Goal: Transaction & Acquisition: Purchase product/service

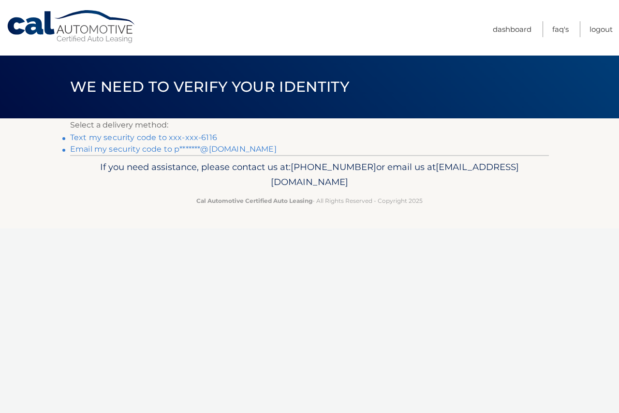
click at [115, 139] on link "Text my security code to xxx-xxx-6116" at bounding box center [143, 137] width 147 height 9
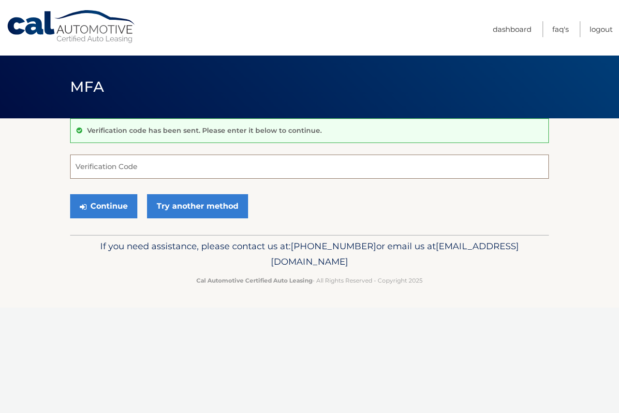
click at [274, 165] on input "Verification Code" at bounding box center [309, 167] width 479 height 24
type input "300088"
click at [102, 209] on button "Continue" at bounding box center [103, 206] width 67 height 24
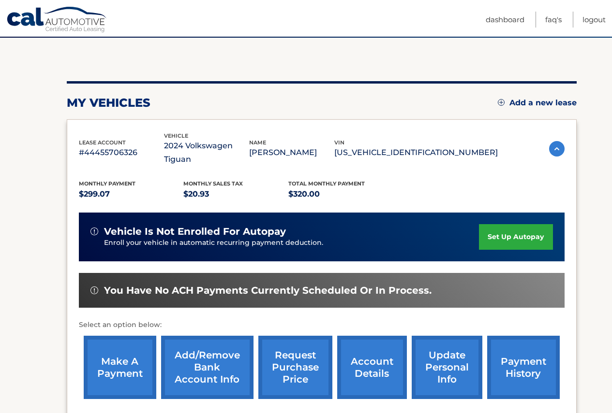
scroll to position [97, 0]
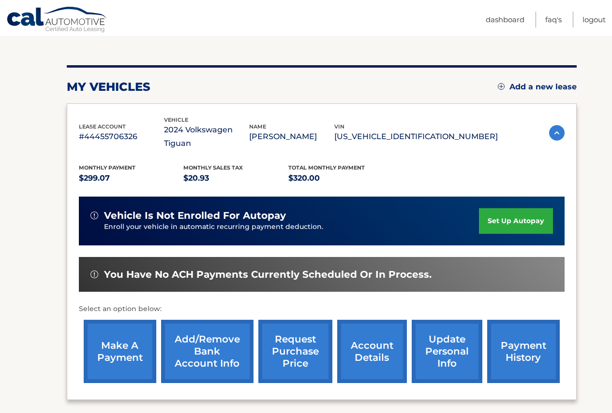
click at [114, 338] on link "make a payment" at bounding box center [120, 351] width 73 height 63
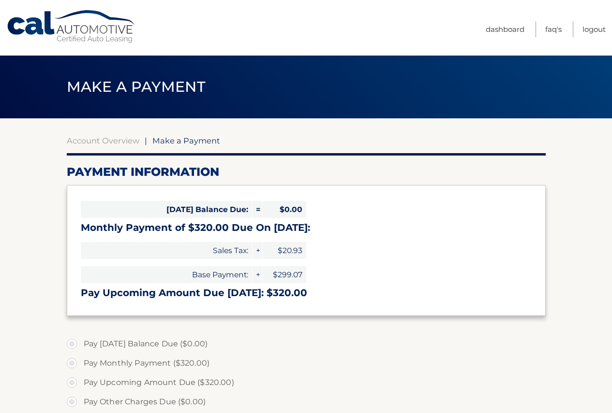
select select "ODQ5YThhZGQtODBhMi00OTM3LTliNTYtMmM4YmQxZDZkZDkx"
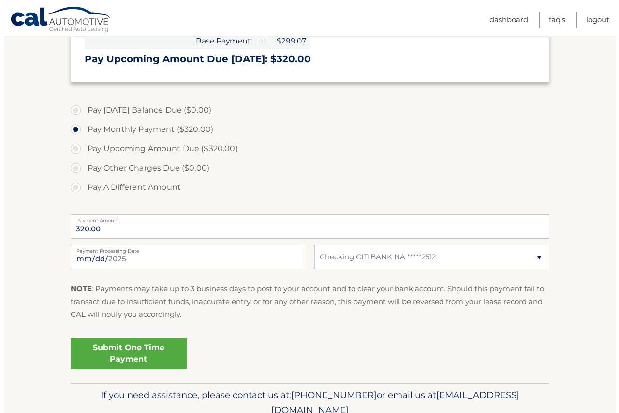
scroll to position [242, 0]
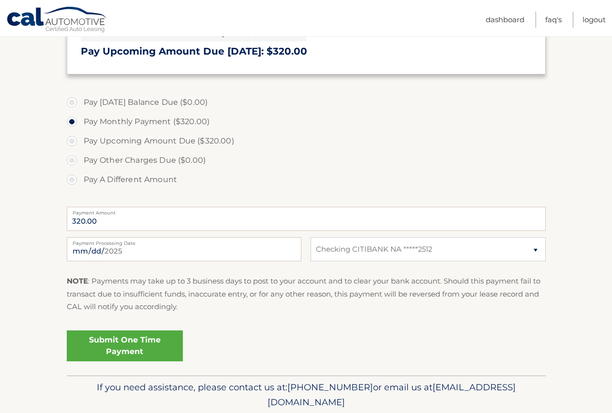
click at [110, 345] on link "Submit One Time Payment" at bounding box center [125, 346] width 116 height 31
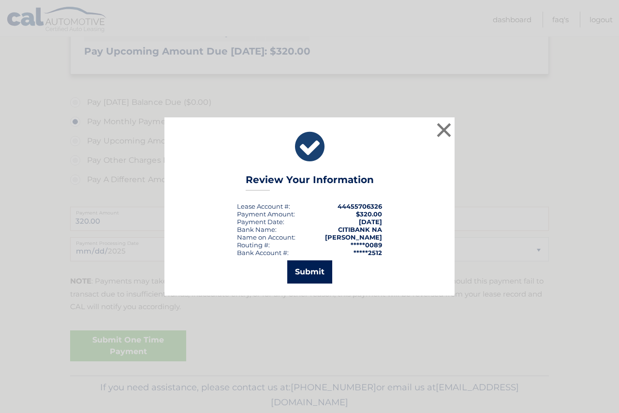
click at [306, 279] on button "Submit" at bounding box center [309, 272] width 45 height 23
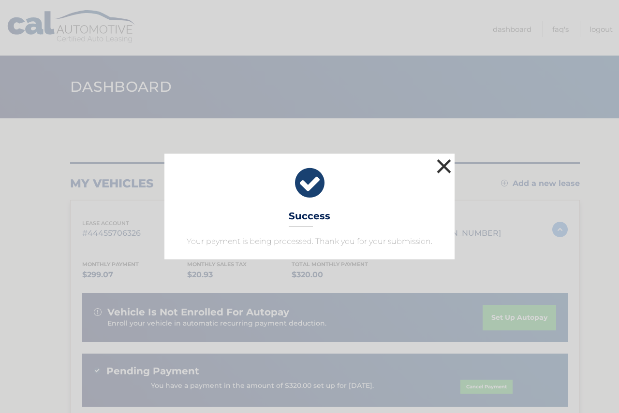
click at [444, 163] on button "×" at bounding box center [443, 166] width 19 height 19
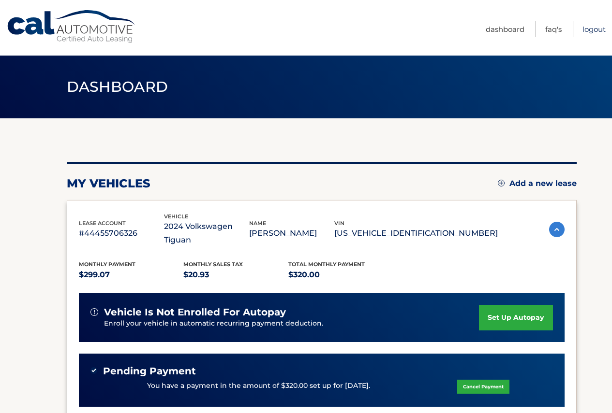
click at [594, 27] on link "Logout" at bounding box center [593, 29] width 23 height 16
